Goal: Task Accomplishment & Management: Complete application form

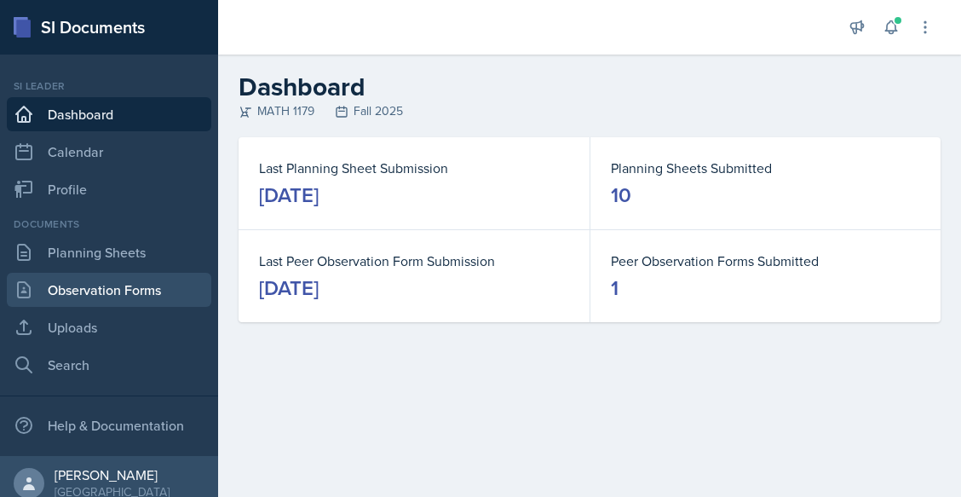
click at [118, 286] on link "Observation Forms" at bounding box center [109, 290] width 205 height 34
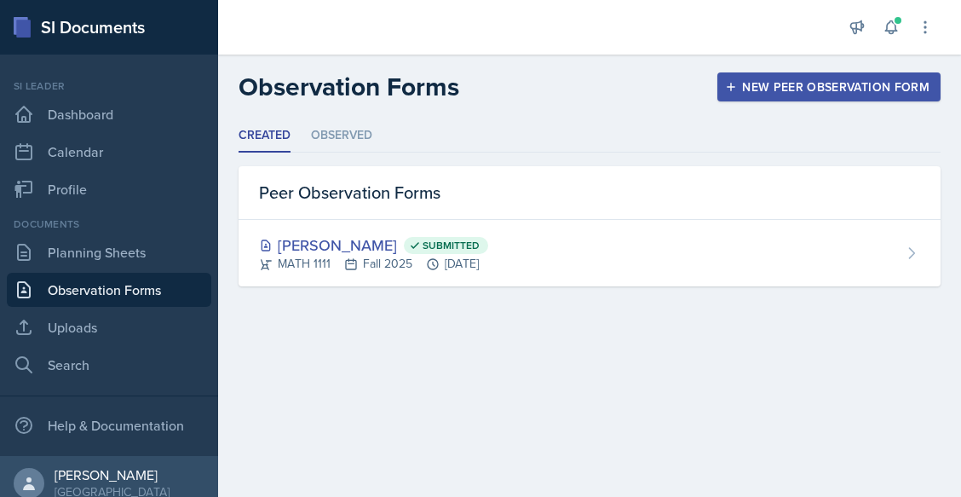
click at [874, 89] on div "New Peer Observation Form" at bounding box center [829, 87] width 201 height 14
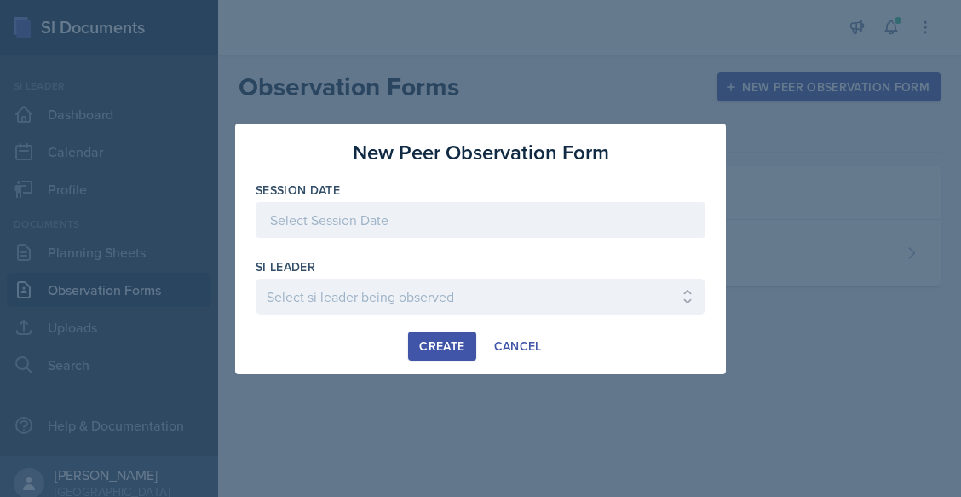
click at [363, 230] on div at bounding box center [481, 220] width 450 height 36
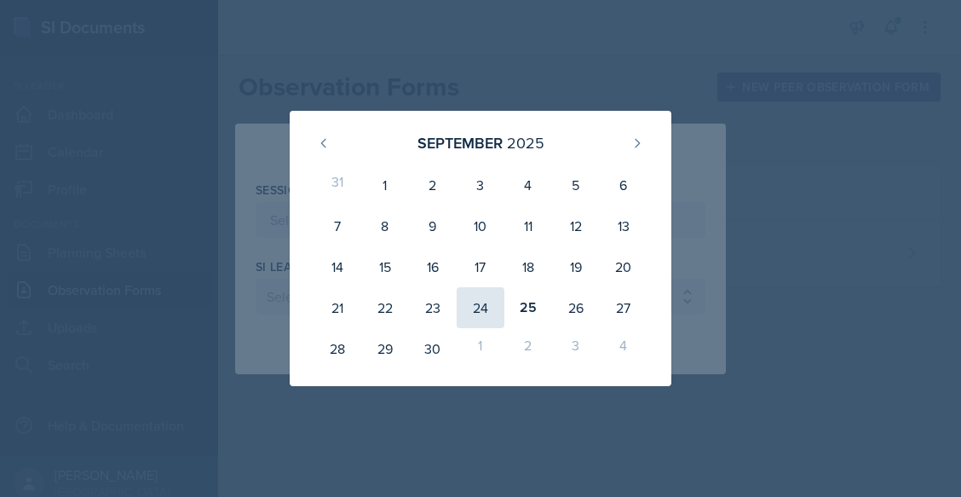
click at [459, 299] on div "24" at bounding box center [481, 307] width 48 height 41
type input "[DATE]"
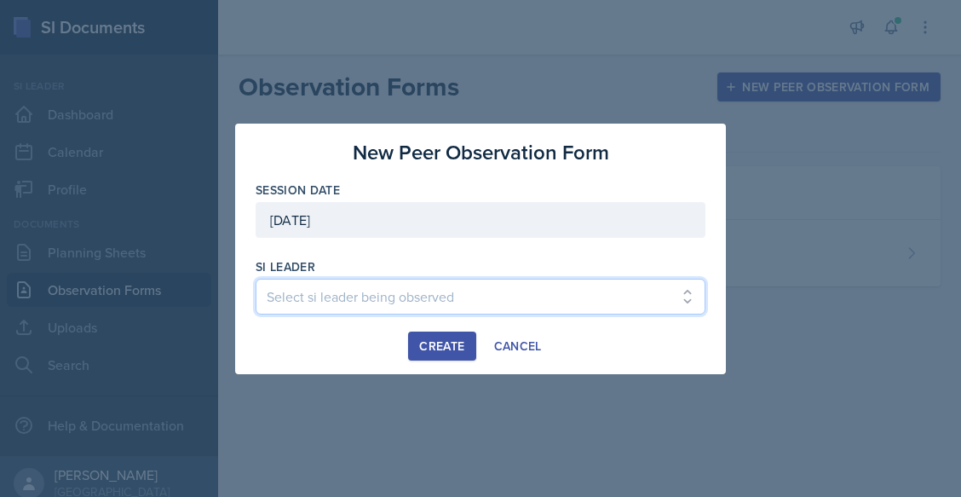
click at [339, 297] on select "Select si leader being observed [PERSON_NAME] / PSYC 2500 / The Phantoms of The…" at bounding box center [481, 297] width 450 height 36
select select "9d1b4da9-205f-40f6-96b1-7a58a51ee78d"
click at [256, 279] on select "Select si leader being observed [PERSON_NAME] / PSYC 2500 / The Phantoms of The…" at bounding box center [481, 297] width 450 height 36
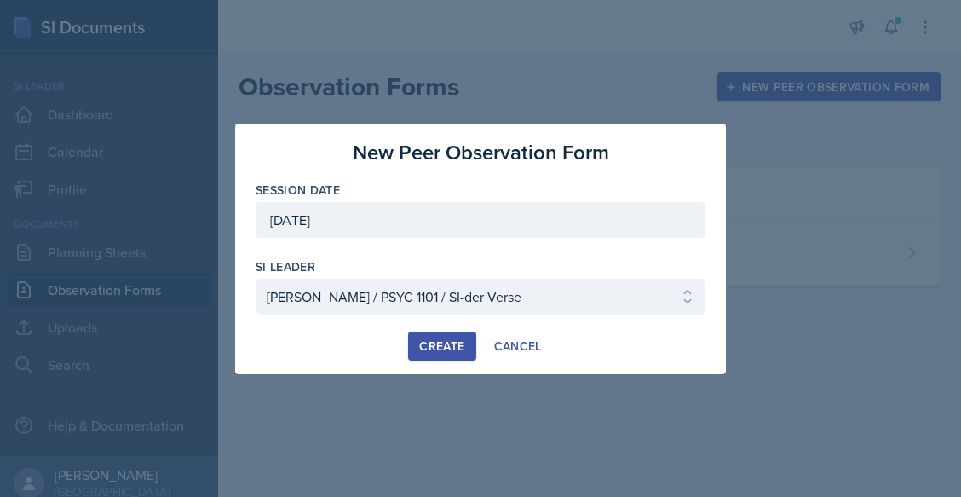
click at [447, 346] on div "Create" at bounding box center [441, 346] width 45 height 14
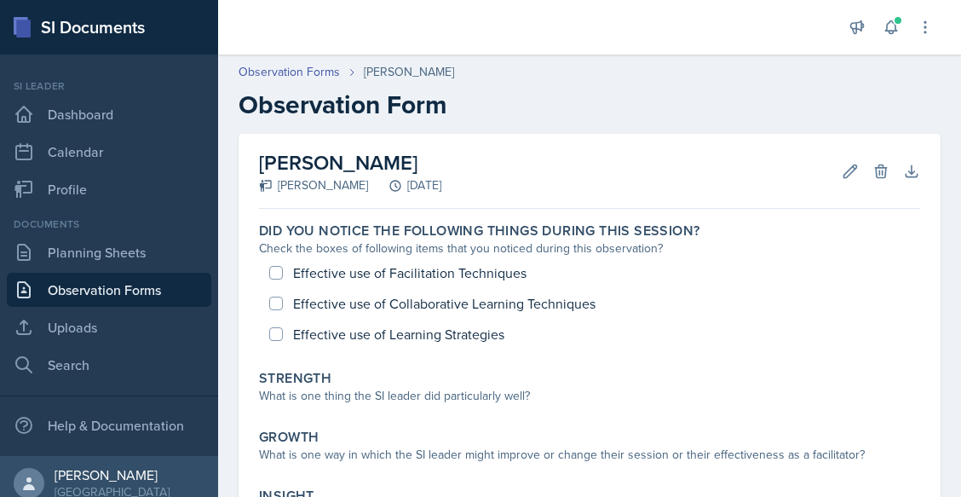
click at [557, 421] on div "Did you notice the following things during this session? Check the boxes of fol…" at bounding box center [589, 414] width 661 height 396
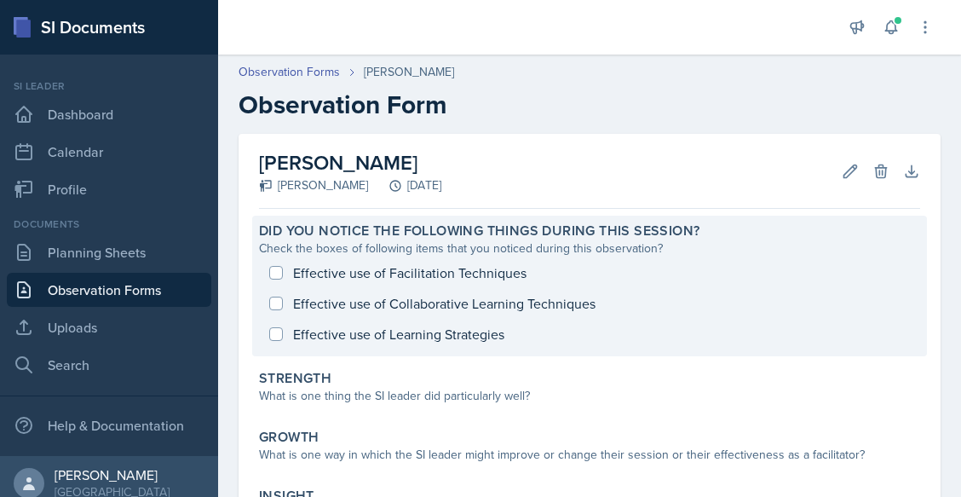
click at [407, 239] on label "Did you notice the following things during this session?" at bounding box center [479, 230] width 441 height 17
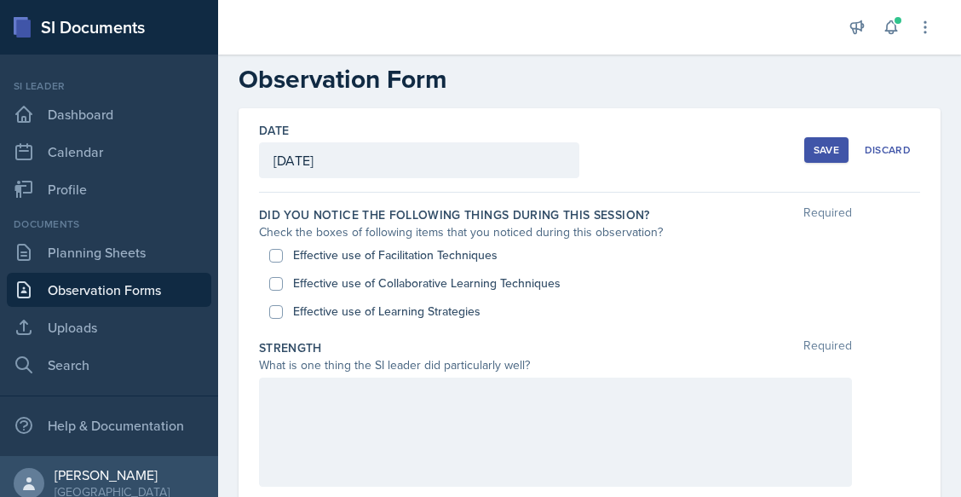
scroll to position [26, 0]
click at [395, 216] on label "Did you notice the following things during this session?" at bounding box center [454, 213] width 391 height 17
click at [389, 272] on div "Effective use of Collaborative Learning Techniques" at bounding box center [589, 282] width 641 height 28
click at [326, 250] on label "Effective use of Facilitation Techniques" at bounding box center [395, 254] width 205 height 18
click at [283, 250] on input "Effective use of Facilitation Techniques" at bounding box center [276, 255] width 14 height 14
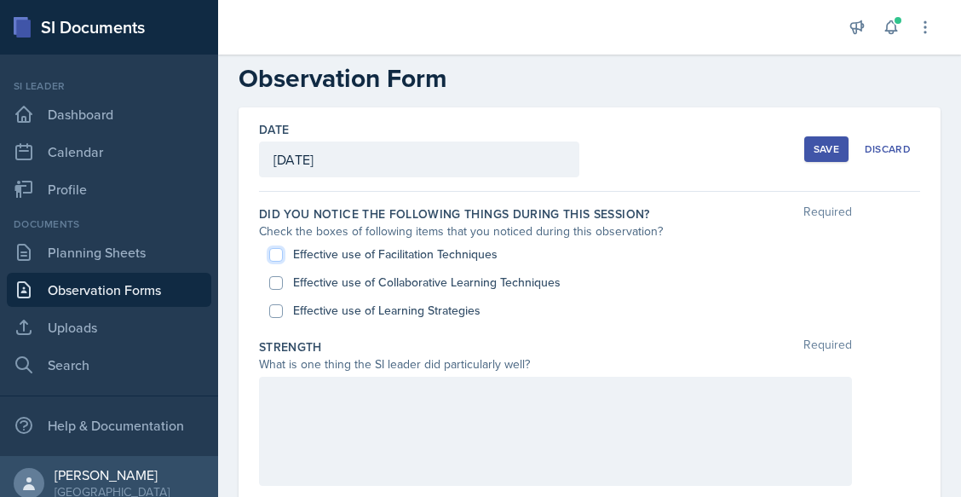
checkbox input "true"
click at [304, 222] on div "Check the boxes of following items that you noticed during this observation?" at bounding box center [555, 231] width 593 height 18
click at [276, 280] on input "Effective use of Collaborative Learning Techniques" at bounding box center [276, 283] width 14 height 14
checkbox input "true"
click at [277, 313] on input "Effective use of Learning Strategies" at bounding box center [276, 311] width 14 height 14
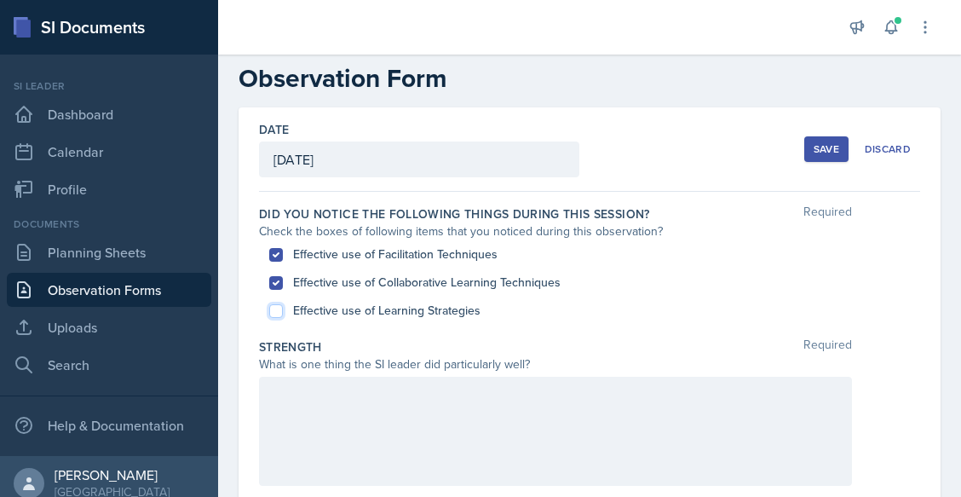
checkbox input "true"
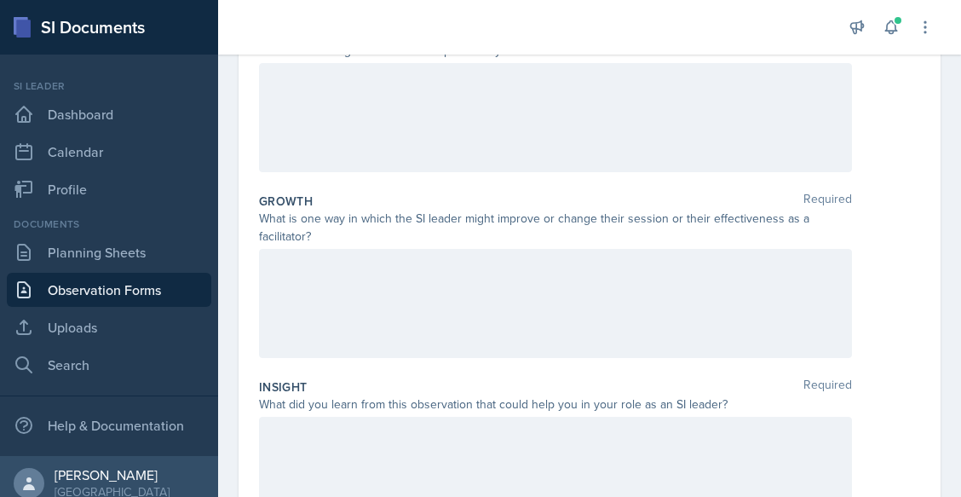
scroll to position [339, 0]
click at [333, 121] on div at bounding box center [555, 118] width 593 height 109
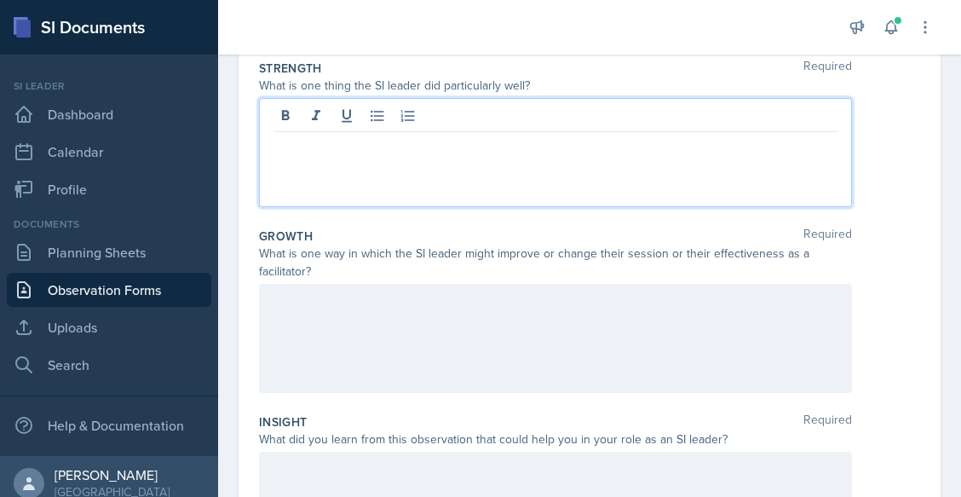
scroll to position [303, 0]
click at [346, 157] on p at bounding box center [556, 147] width 564 height 20
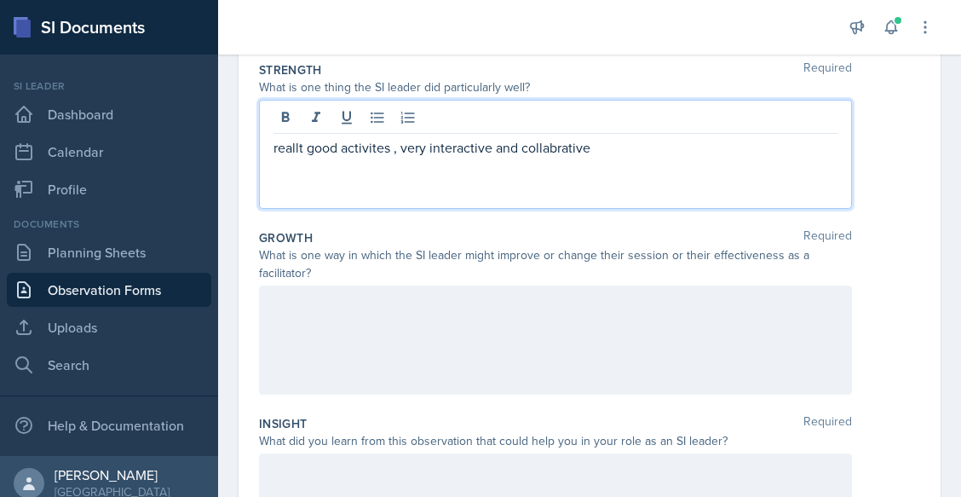
click at [317, 320] on div at bounding box center [555, 340] width 593 height 109
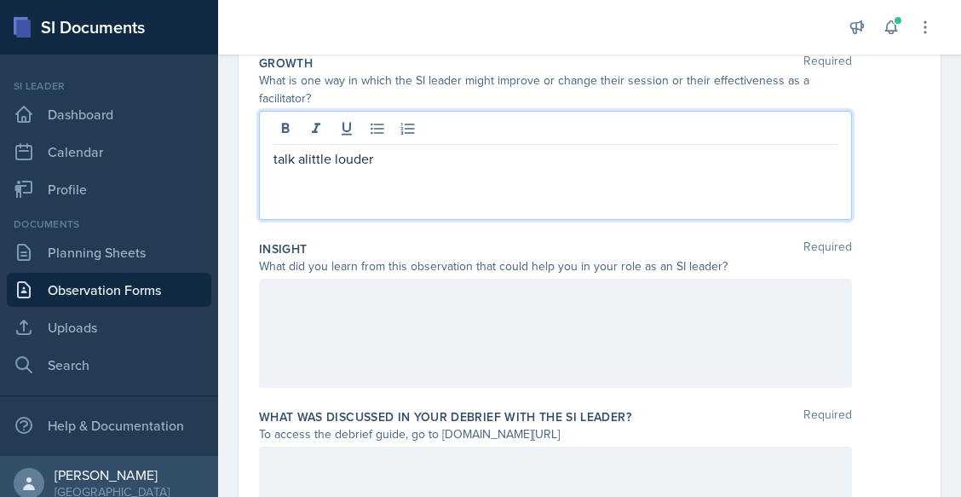
scroll to position [605, 0]
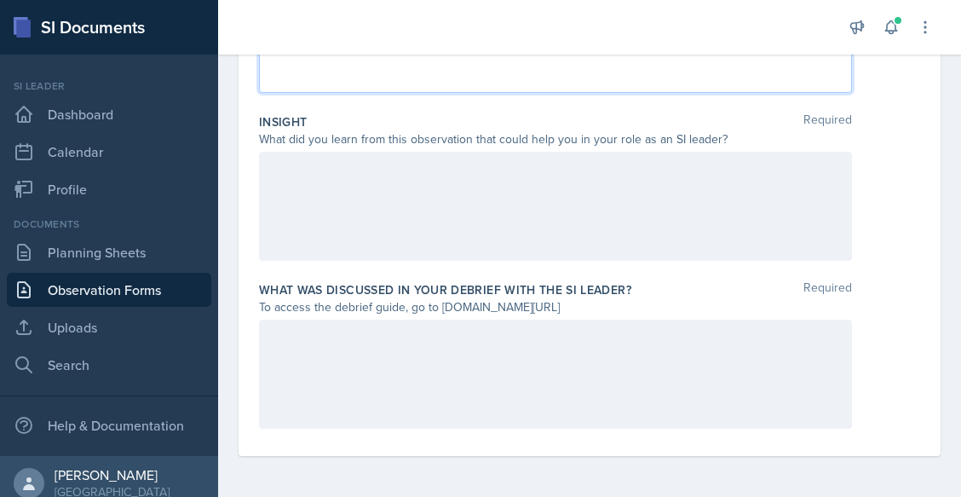
click at [326, 176] on div at bounding box center [555, 206] width 593 height 109
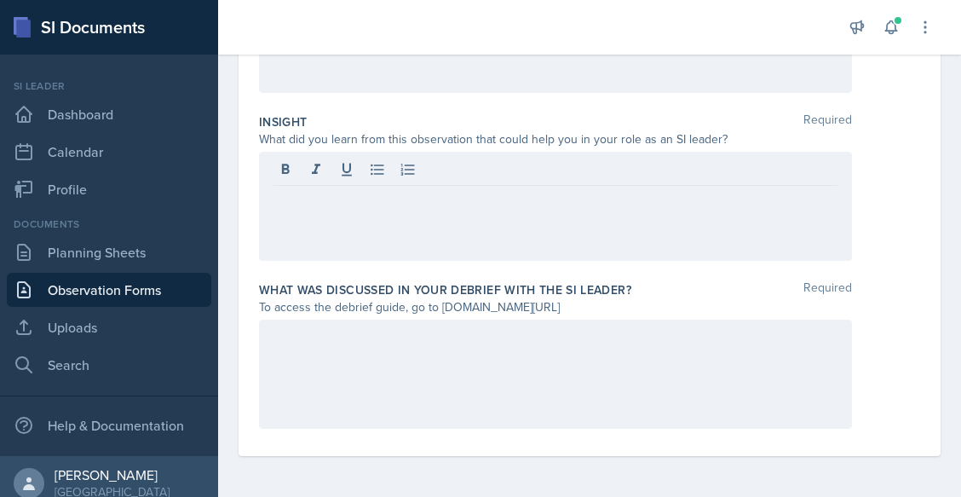
click at [367, 232] on div at bounding box center [555, 206] width 593 height 109
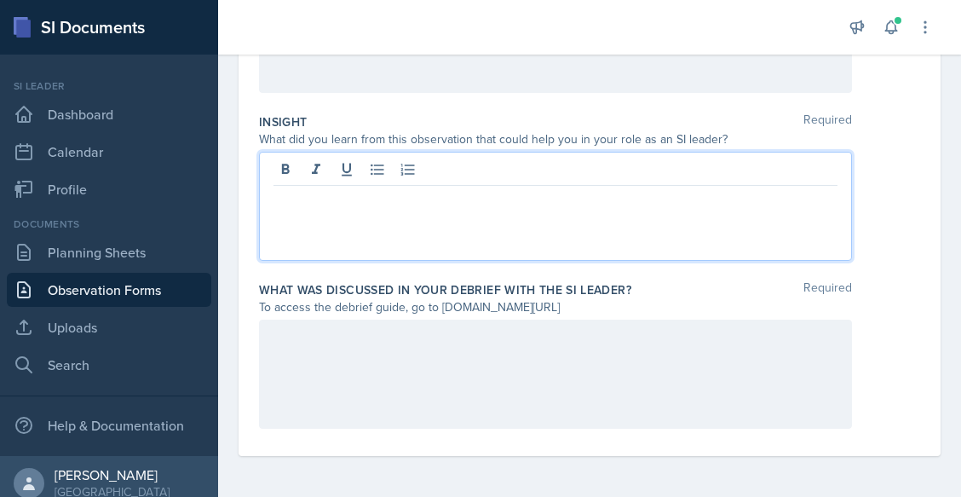
click at [364, 202] on p at bounding box center [556, 199] width 564 height 20
click at [351, 366] on div at bounding box center [555, 374] width 593 height 109
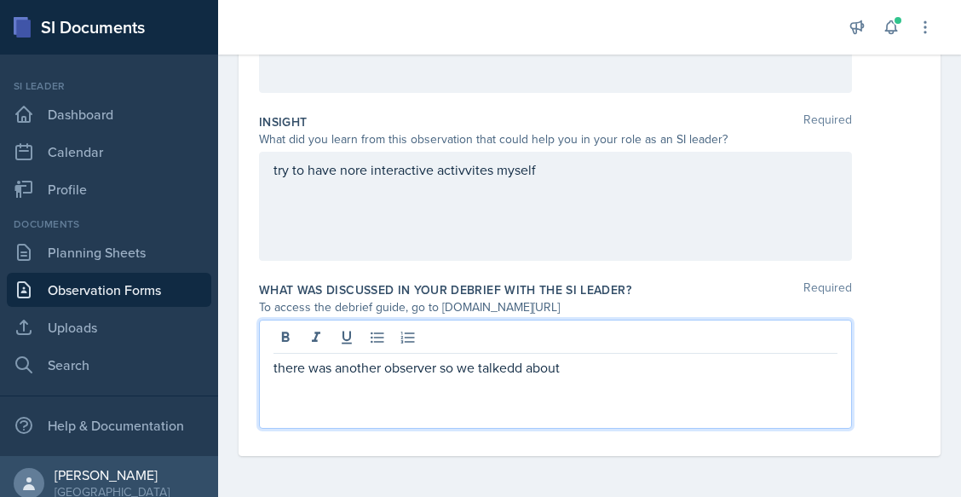
click at [516, 365] on p "there was another observer so we talkedd about" at bounding box center [556, 367] width 564 height 20
click at [560, 367] on p "there was another observer so we talked about" at bounding box center [556, 367] width 564 height 20
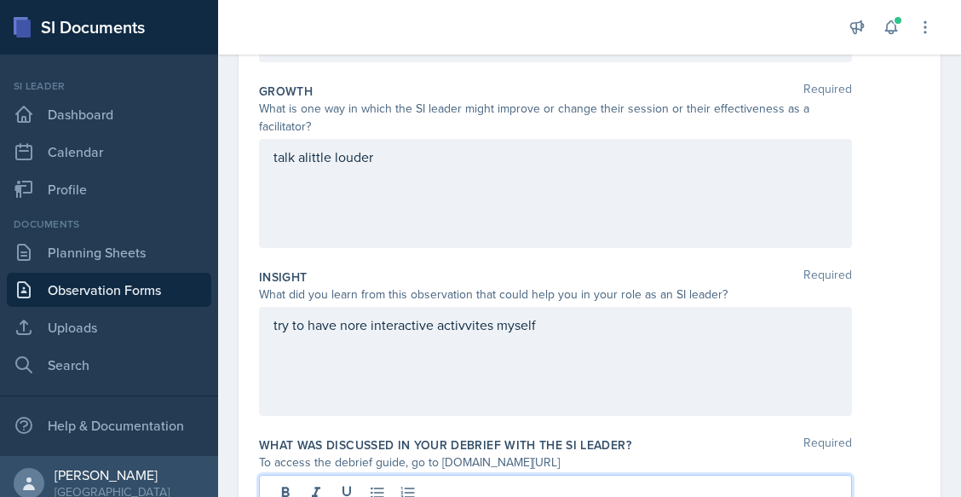
scroll to position [449, 0]
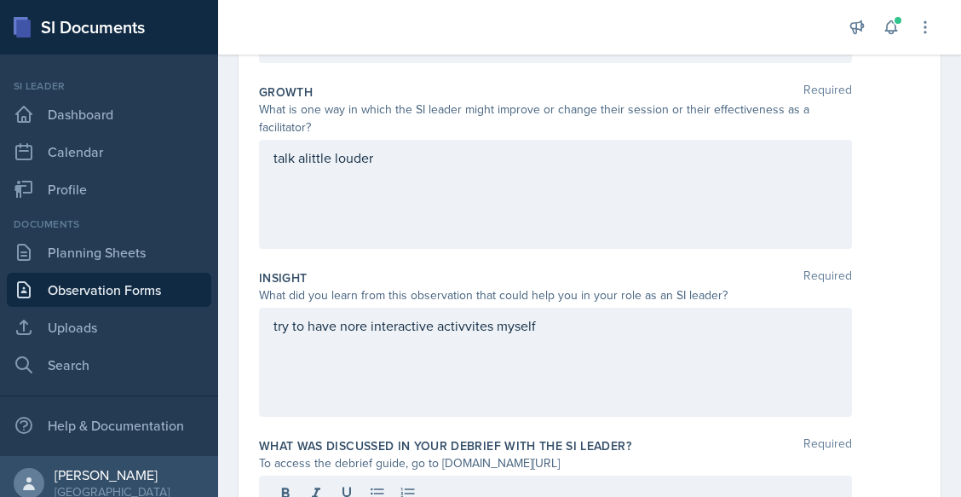
click at [515, 177] on div "talk alittle louder" at bounding box center [555, 194] width 593 height 109
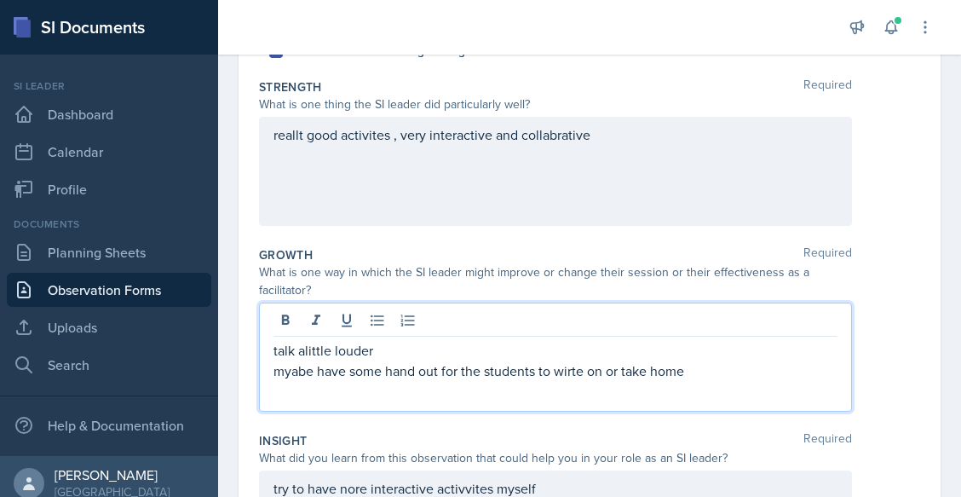
scroll to position [268, 0]
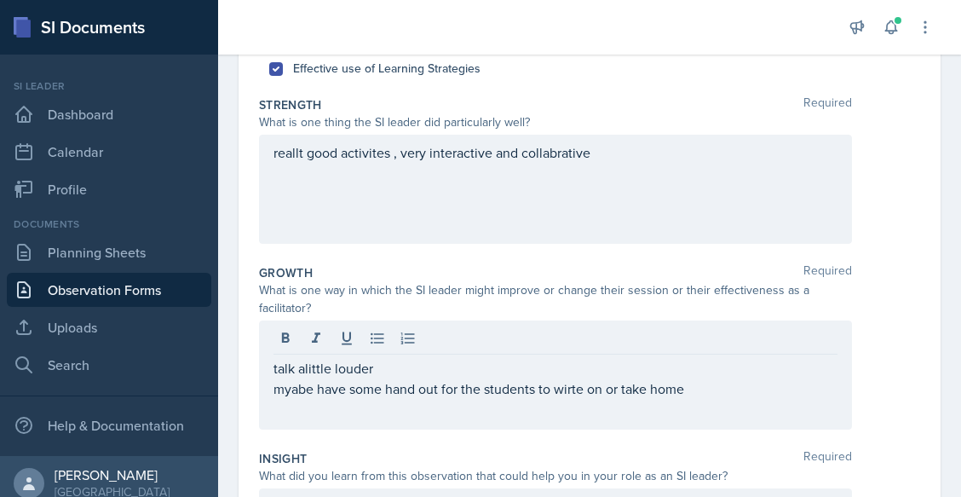
click at [583, 164] on div "reallt good activites , very interactive and collabrative" at bounding box center [555, 189] width 593 height 109
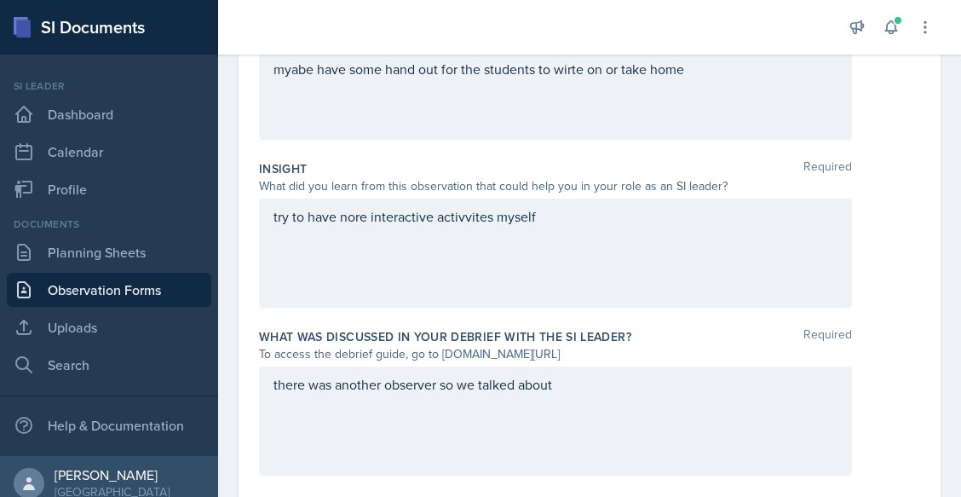
scroll to position [592, 0]
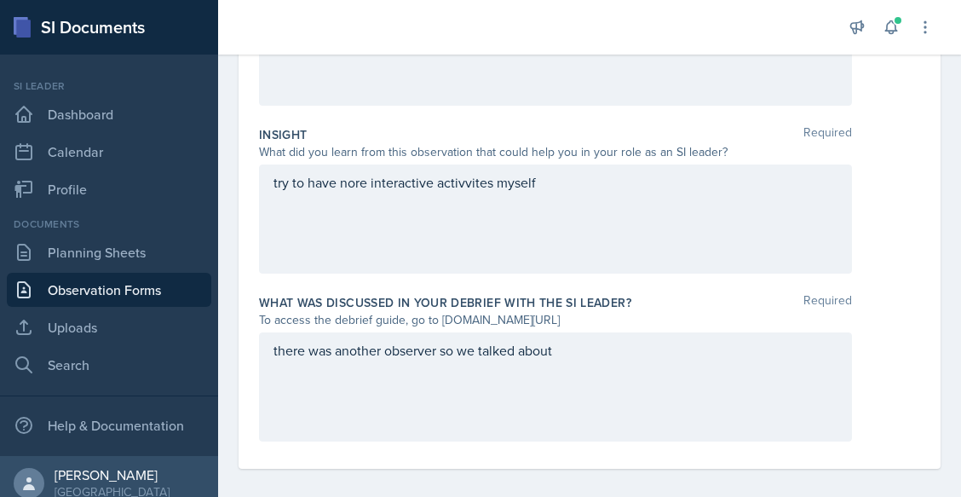
click at [631, 401] on div "there was another observer so we talked about" at bounding box center [555, 386] width 593 height 109
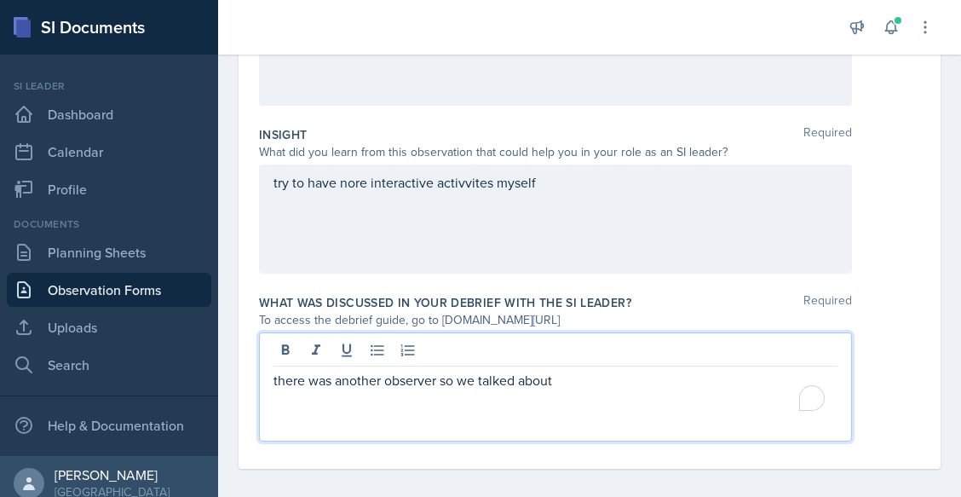
scroll to position [605, 0]
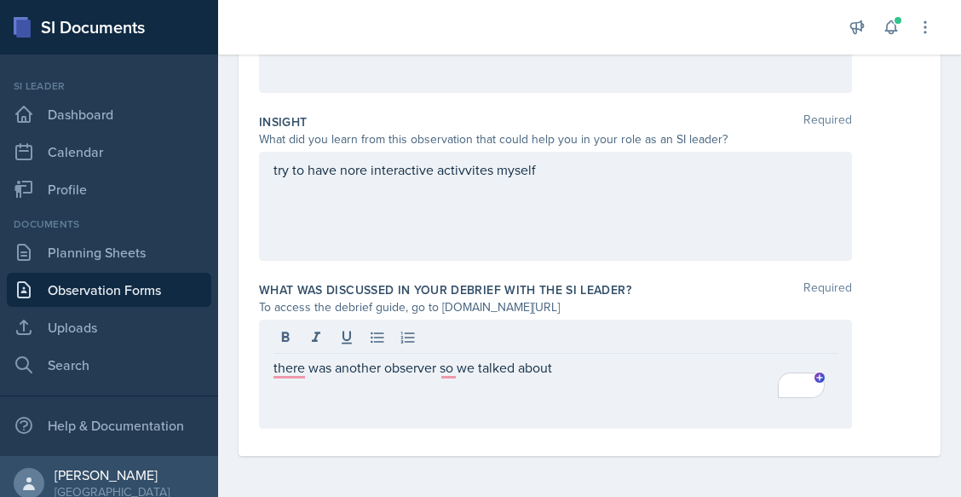
click at [530, 407] on div "there was another observer so we talked about" at bounding box center [555, 374] width 593 height 109
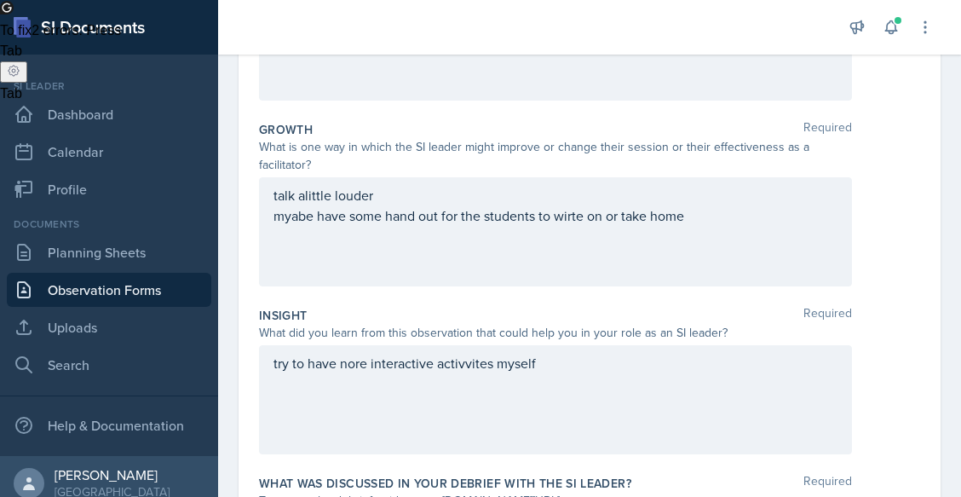
scroll to position [401, 0]
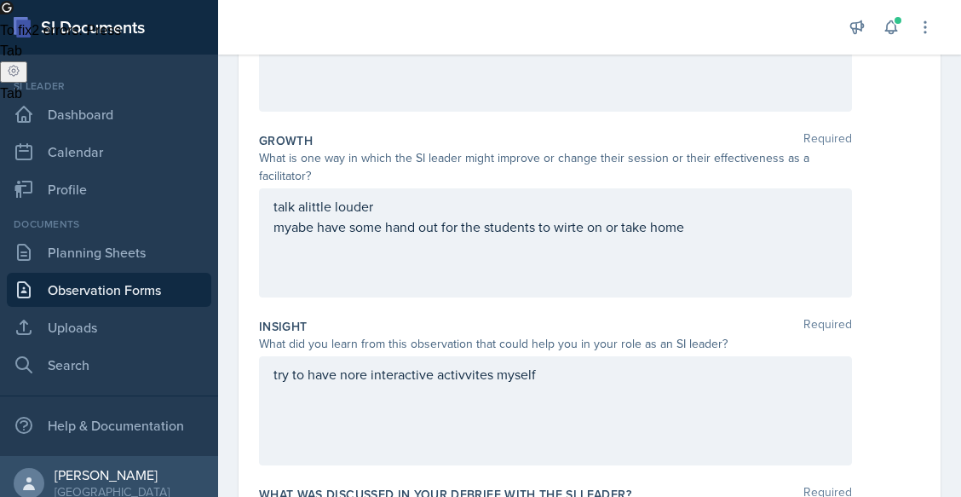
click at [516, 412] on div "try to have nore interactive activvites myself" at bounding box center [555, 410] width 593 height 109
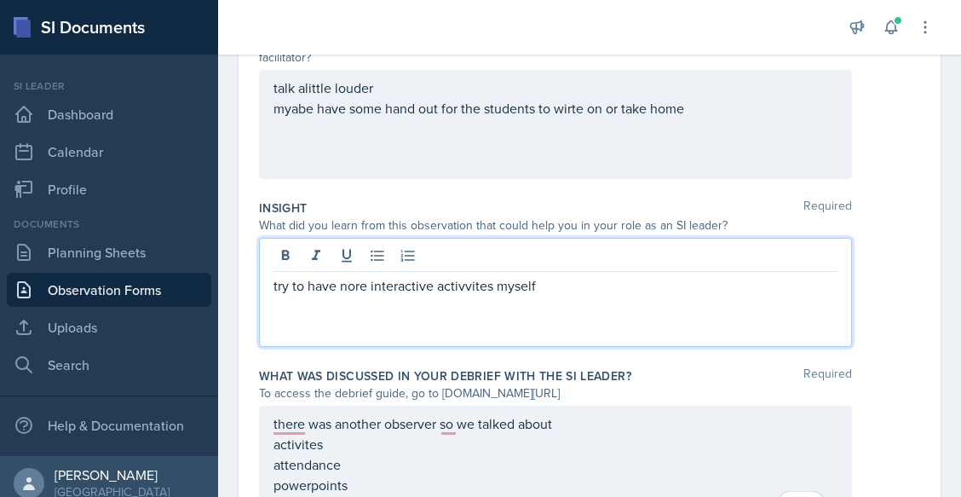
scroll to position [520, 0]
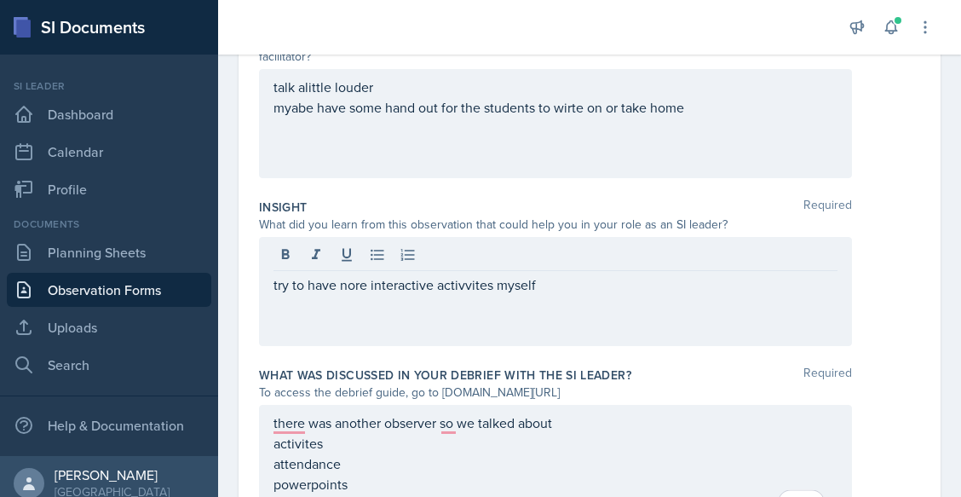
click at [237, 362] on div "Date [DATE] [DATE] 31 1 2 3 4 5 6 7 8 9 10 11 12 13 14 15 16 17 18 19 20 21 22 …" at bounding box center [589, 102] width 743 height 977
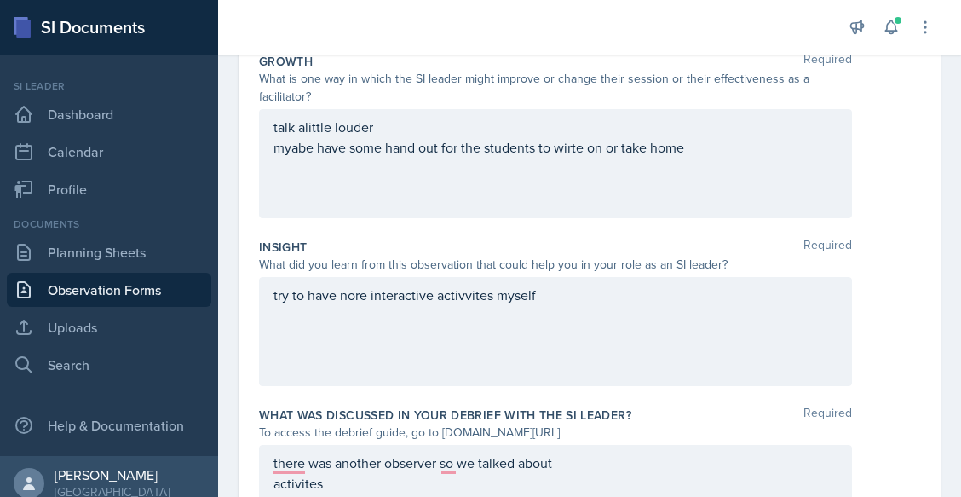
scroll to position [614, 0]
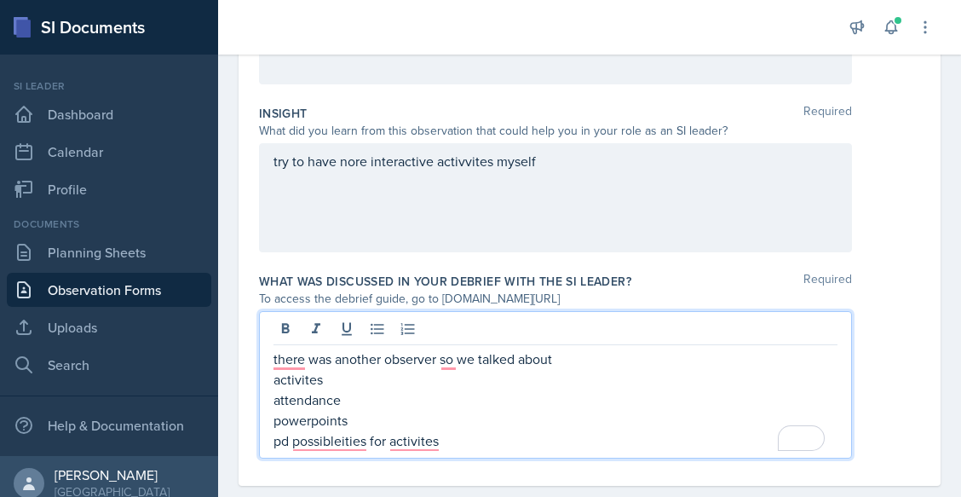
click at [464, 430] on p "pd possibleities for activites" at bounding box center [556, 440] width 564 height 20
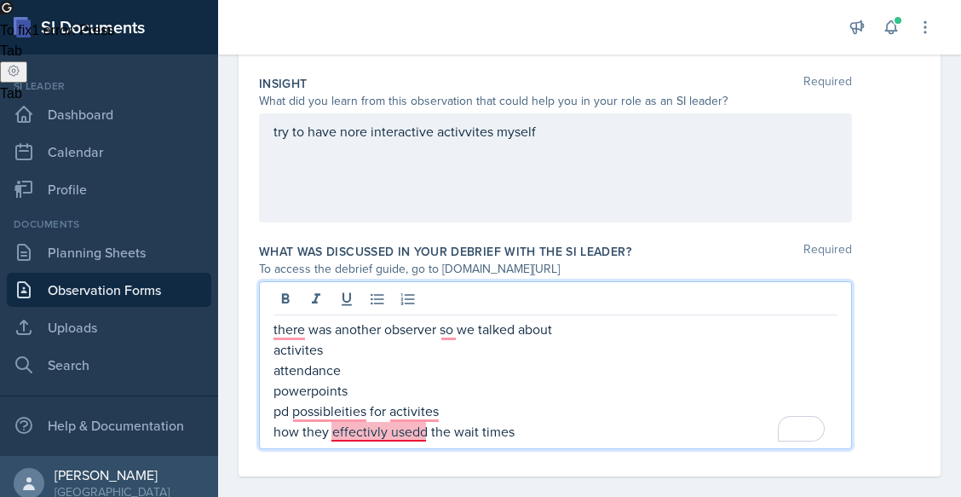
click at [416, 436] on p "how they effectivly usedd the wait times" at bounding box center [556, 431] width 564 height 20
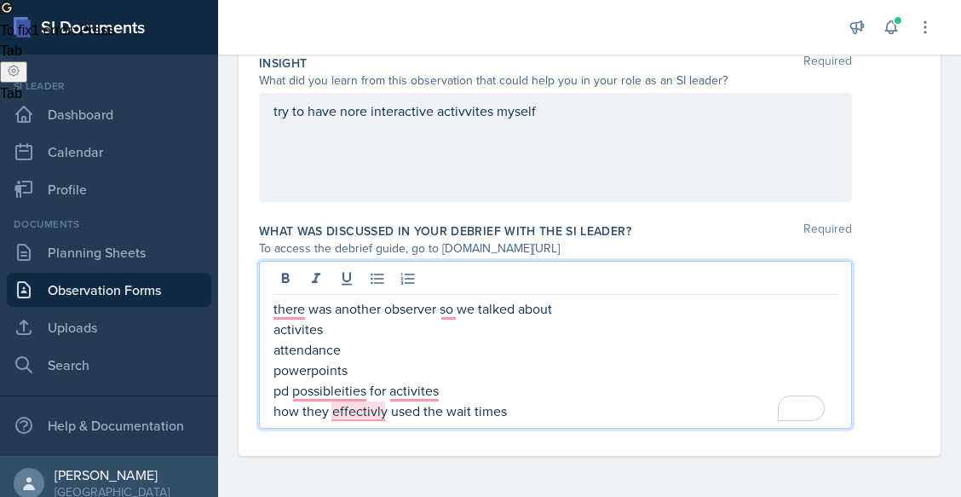
scroll to position [662, 0]
click at [562, 111] on div "try to have nore interactive activvites myself" at bounding box center [555, 149] width 593 height 109
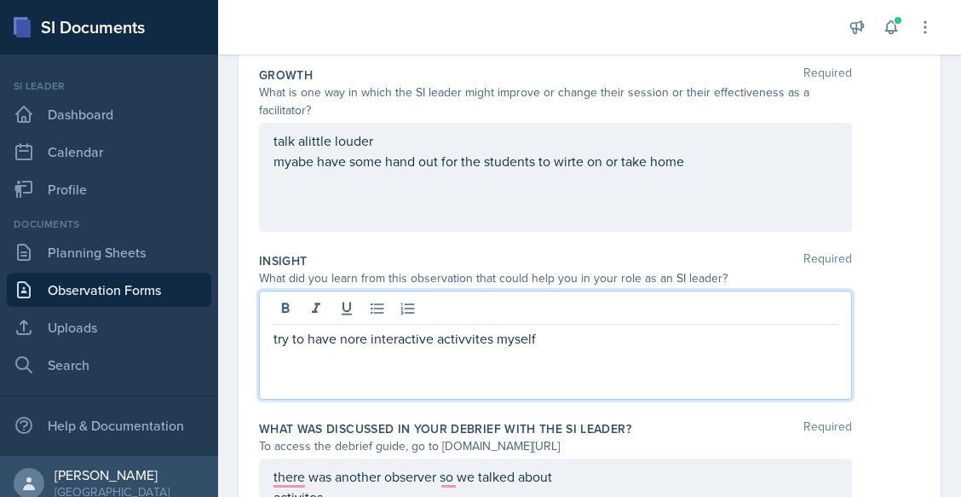
scroll to position [449, 0]
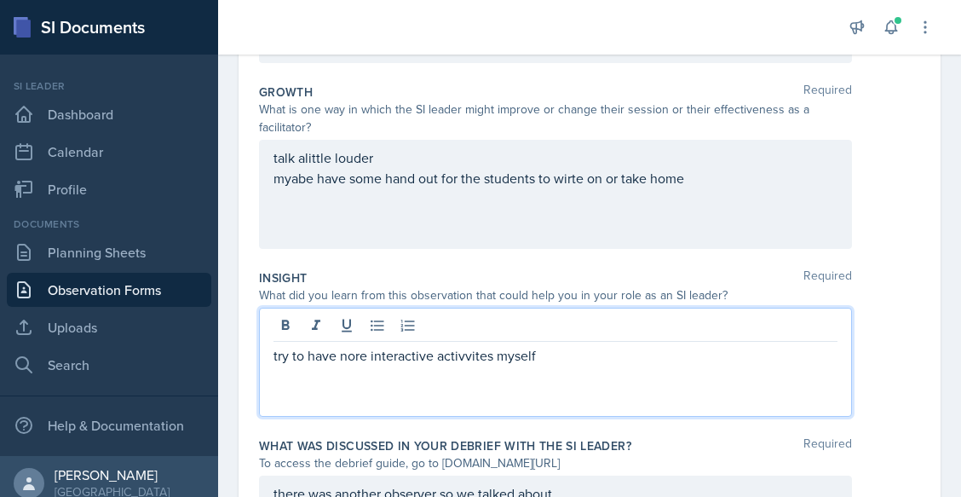
click at [438, 178] on p "myabe have some hand out for the students to wirte on or take home" at bounding box center [556, 178] width 564 height 20
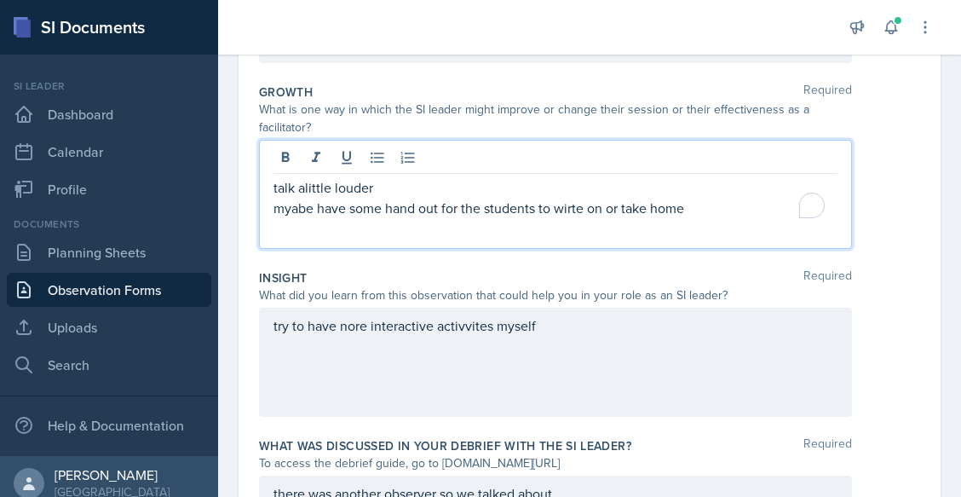
scroll to position [479, 0]
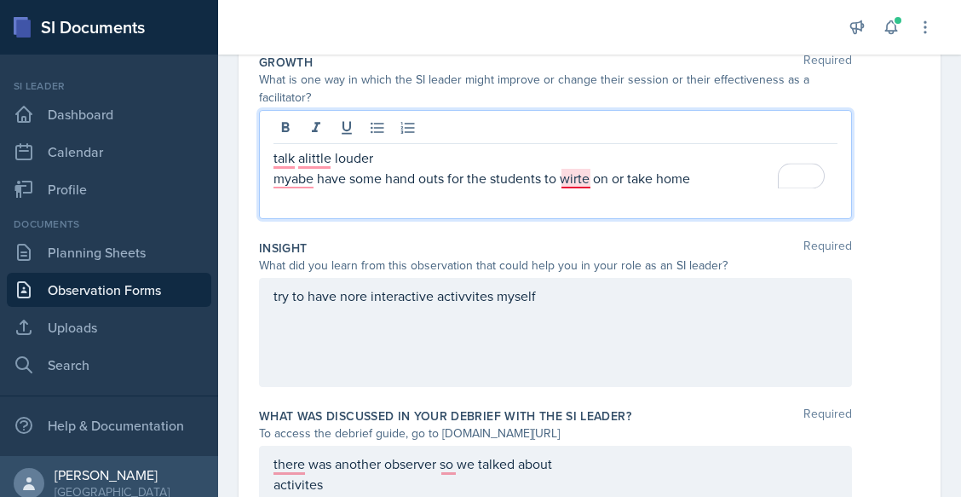
click at [580, 184] on p "myabe have some hand outs for the students to wirte on or take home" at bounding box center [556, 178] width 564 height 20
click at [708, 183] on p "myabe have some hand outs for the students to write on or take home" at bounding box center [556, 178] width 564 height 20
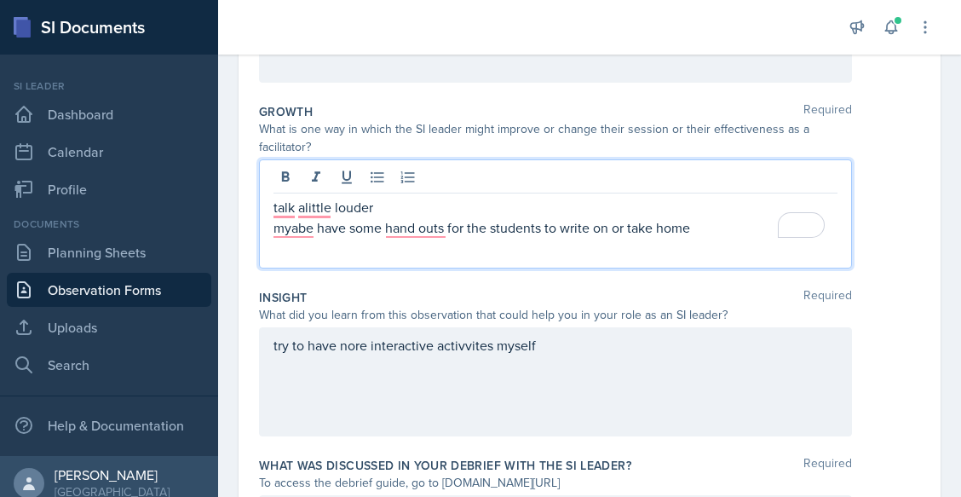
scroll to position [634, 0]
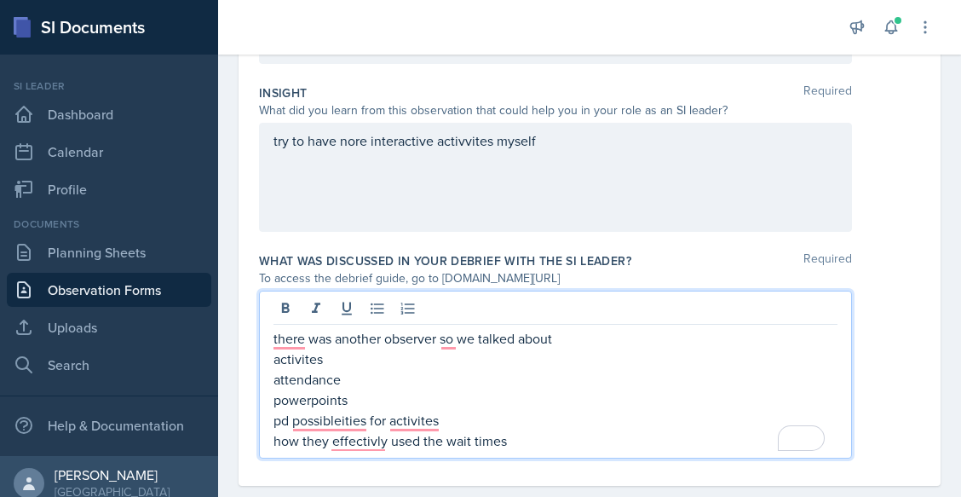
click at [522, 418] on div "there was another observer so we talked about activites attendance powerpoints …" at bounding box center [556, 389] width 564 height 123
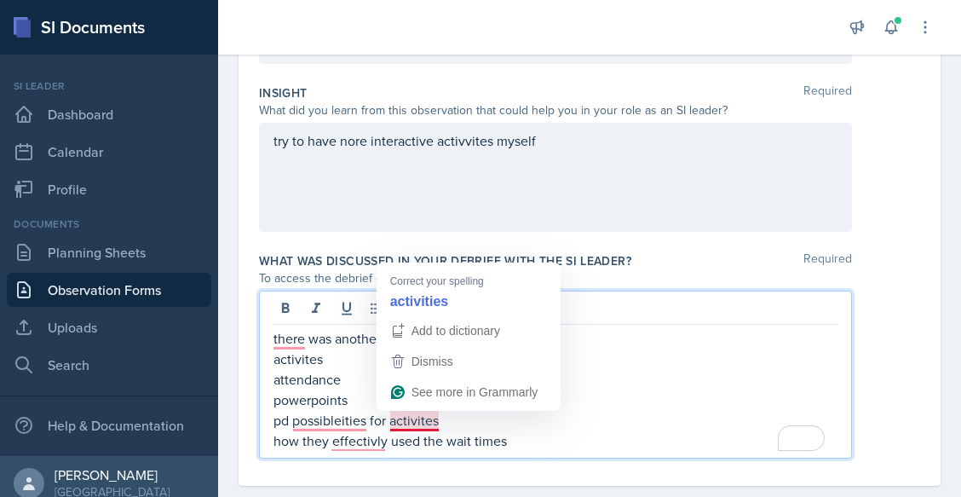
click at [409, 434] on p "how they effectivly used the wait times" at bounding box center [556, 440] width 564 height 20
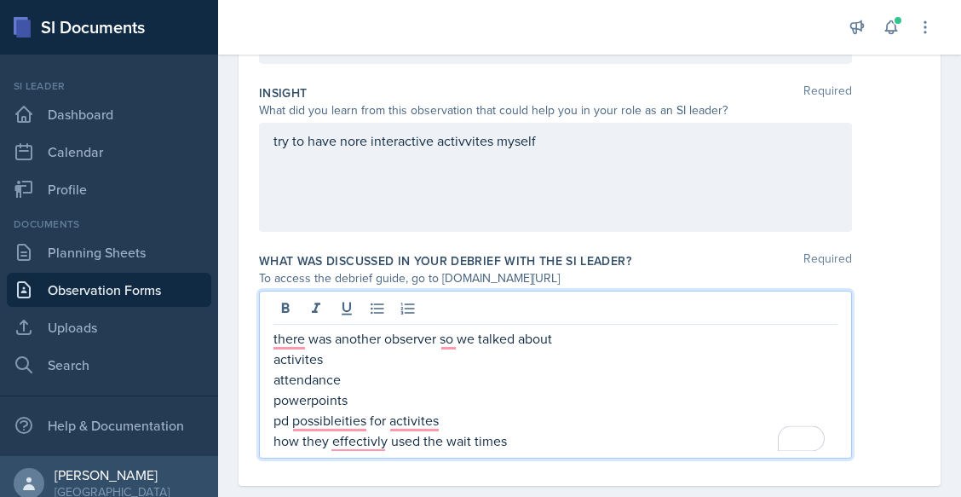
click at [502, 439] on p "how they effectivly used the wait times" at bounding box center [556, 440] width 564 height 20
